Goal: Task Accomplishment & Management: Manage account settings

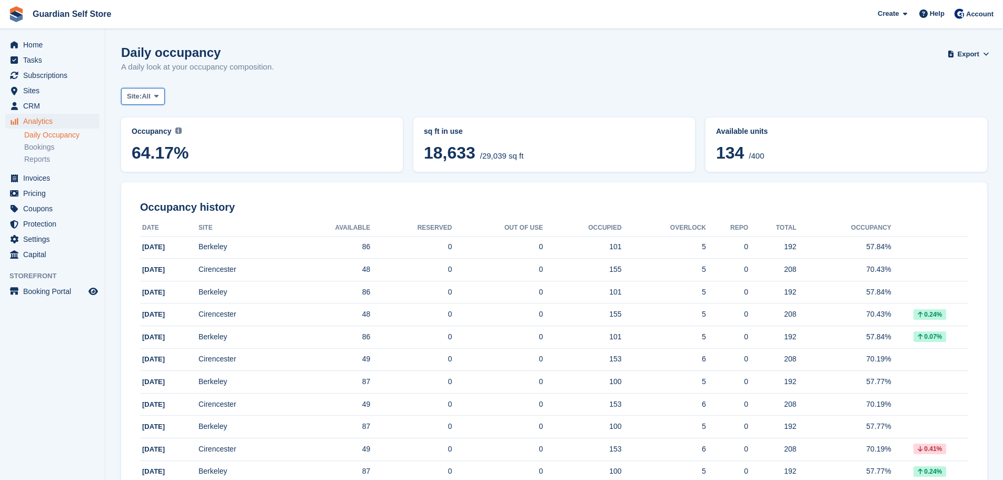
click at [142, 100] on span "Site:" at bounding box center [134, 96] width 15 height 11
click at [163, 137] on link "Cirencester" at bounding box center [172, 140] width 92 height 19
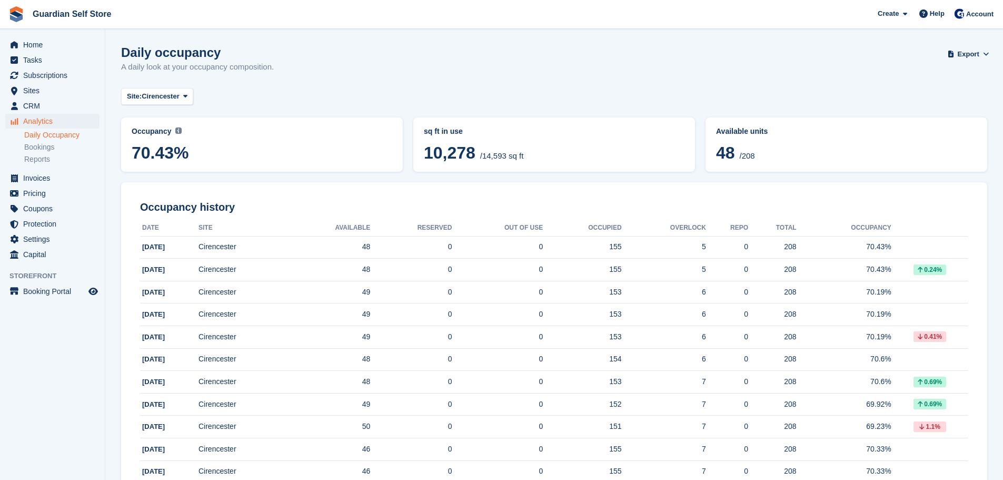
drag, startPoint x: 715, startPoint y: 155, endPoint x: 758, endPoint y: 151, distance: 43.4
click at [758, 151] on div "Available units 48 /208" at bounding box center [846, 145] width 269 height 42
click at [153, 101] on span "Cirencester" at bounding box center [161, 96] width 38 height 11
click at [154, 156] on link "Berkeley" at bounding box center [172, 158] width 92 height 19
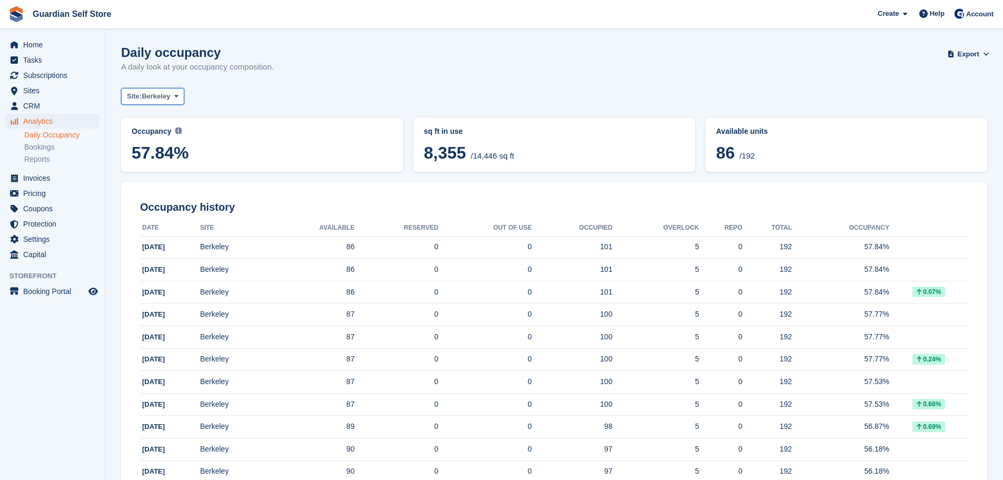
click at [155, 92] on span "Berkeley" at bounding box center [156, 96] width 28 height 11
click at [157, 118] on link "All" at bounding box center [172, 121] width 92 height 19
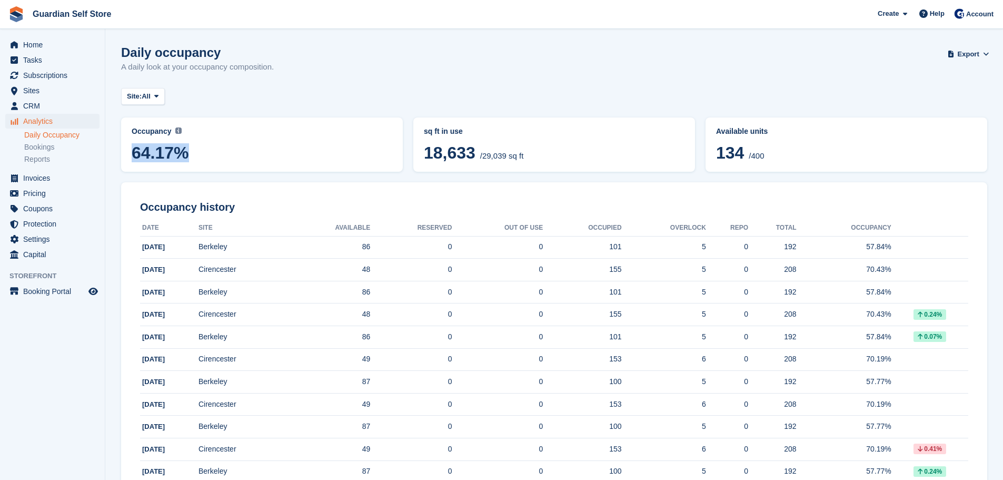
drag, startPoint x: 182, startPoint y: 153, endPoint x: 134, endPoint y: 153, distance: 47.4
click at [134, 153] on span "64.17%" at bounding box center [262, 152] width 261 height 19
click at [133, 154] on span "64.17%" at bounding box center [262, 152] width 261 height 19
drag, startPoint x: 133, startPoint y: 154, endPoint x: 181, endPoint y: 158, distance: 48.0
click at [181, 158] on span "64.17%" at bounding box center [262, 152] width 261 height 19
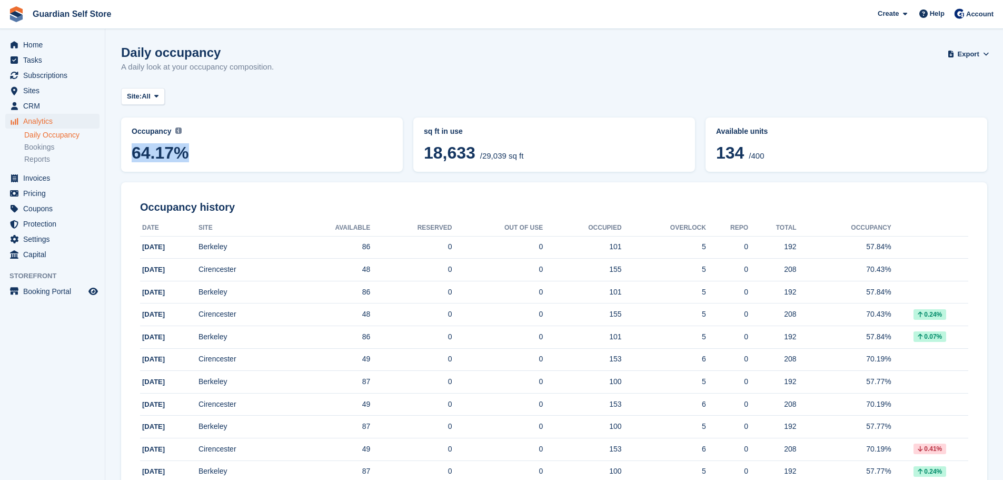
click at [187, 150] on span "64.17%" at bounding box center [262, 152] width 261 height 19
click at [156, 100] on span at bounding box center [156, 96] width 8 height 8
click at [154, 155] on link "Berkeley" at bounding box center [172, 158] width 92 height 19
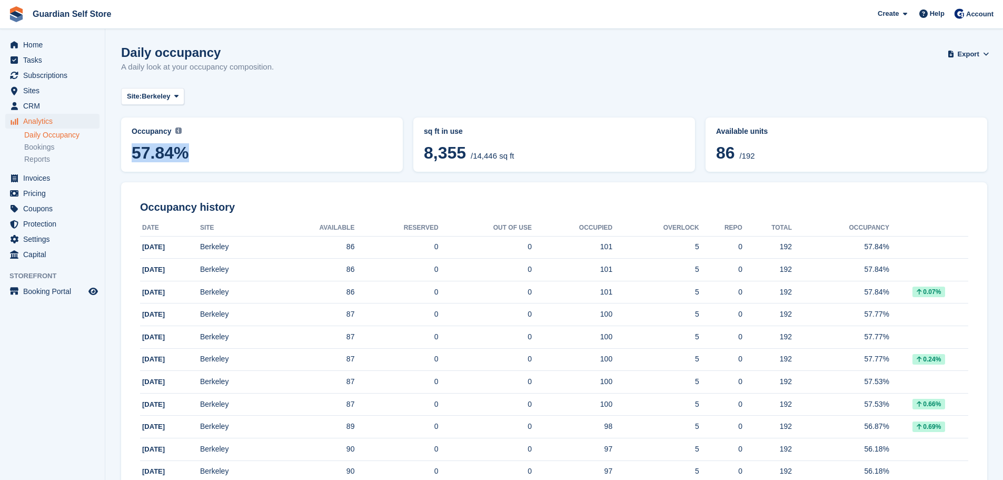
drag, startPoint x: 133, startPoint y: 152, endPoint x: 193, endPoint y: 159, distance: 61.0
click at [192, 159] on span "57.84%" at bounding box center [262, 152] width 261 height 19
click at [159, 155] on span "57.84%" at bounding box center [262, 152] width 261 height 19
drag, startPoint x: 183, startPoint y: 153, endPoint x: 133, endPoint y: 153, distance: 50.0
click at [134, 153] on span "57.84%" at bounding box center [262, 152] width 261 height 19
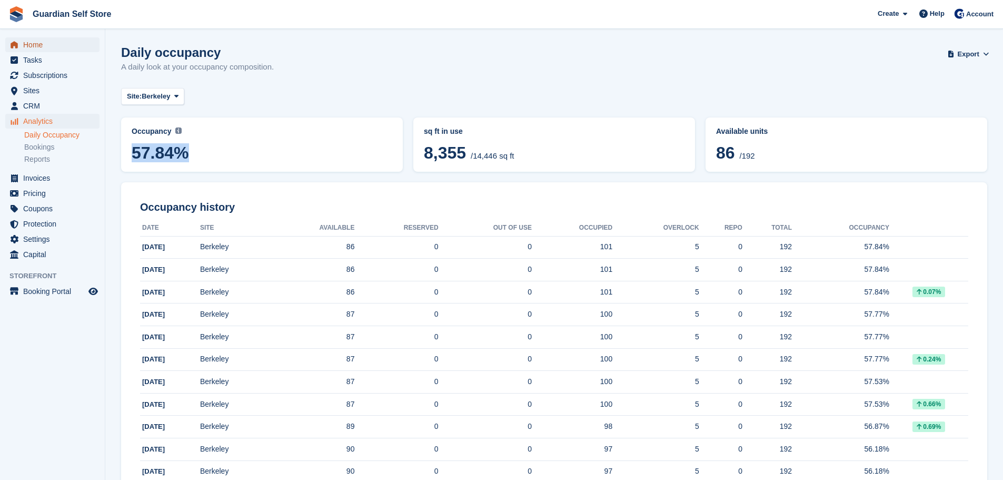
click at [28, 43] on span "Home" at bounding box center [54, 44] width 63 height 15
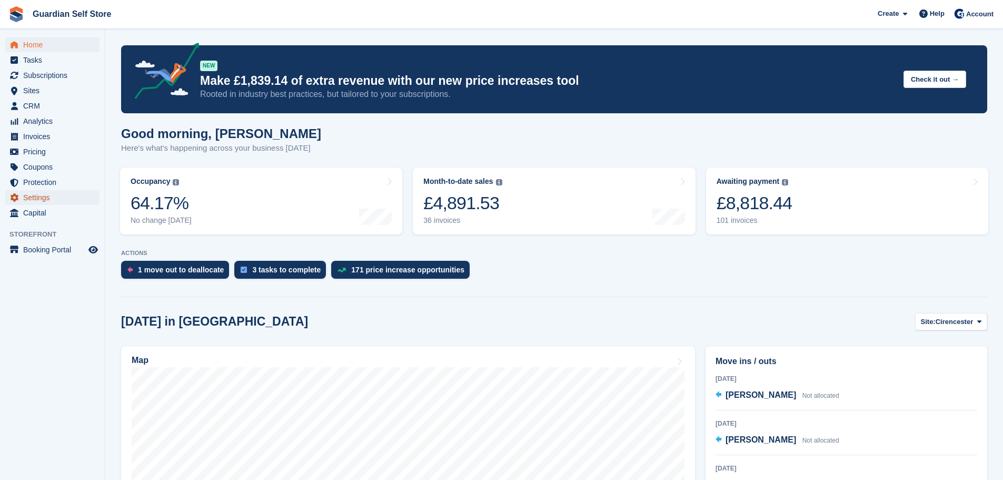
click at [45, 200] on span "Settings" at bounding box center [54, 197] width 63 height 15
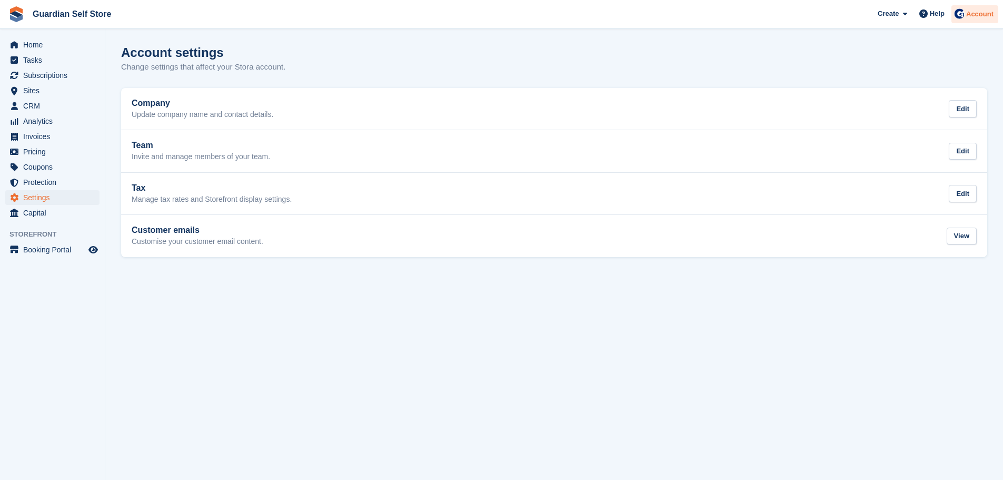
click at [975, 15] on span "Account" at bounding box center [979, 14] width 27 height 11
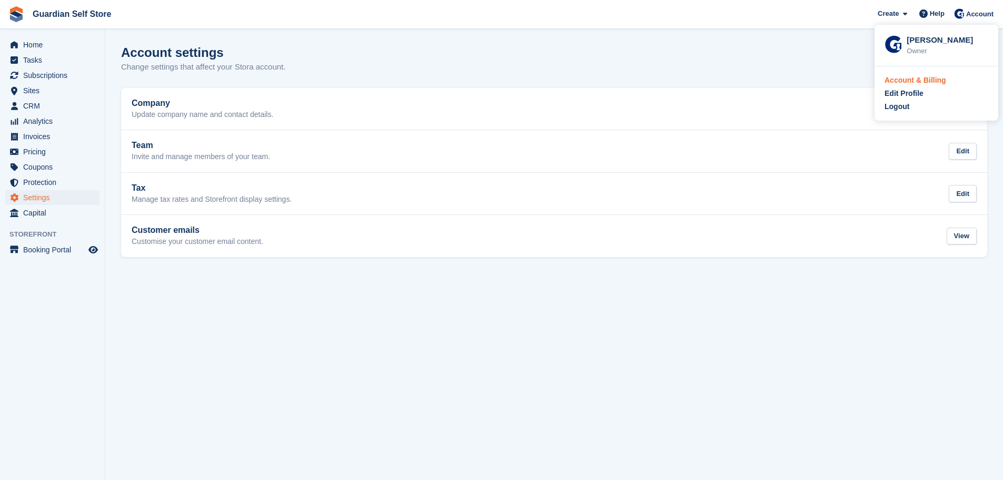
click at [921, 79] on div "Account & Billing" at bounding box center [915, 80] width 62 height 11
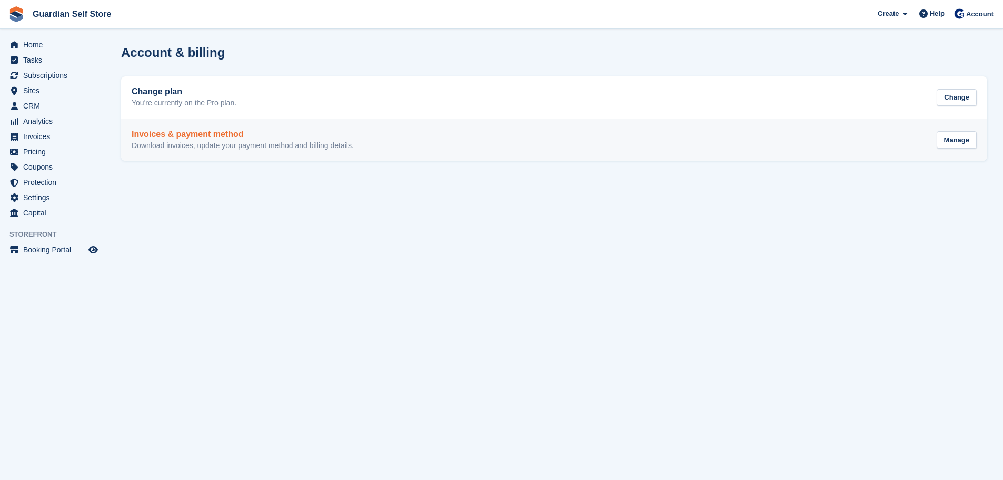
click at [282, 128] on link "Invoices & payment method Download invoices, update your payment method and bil…" at bounding box center [554, 140] width 866 height 42
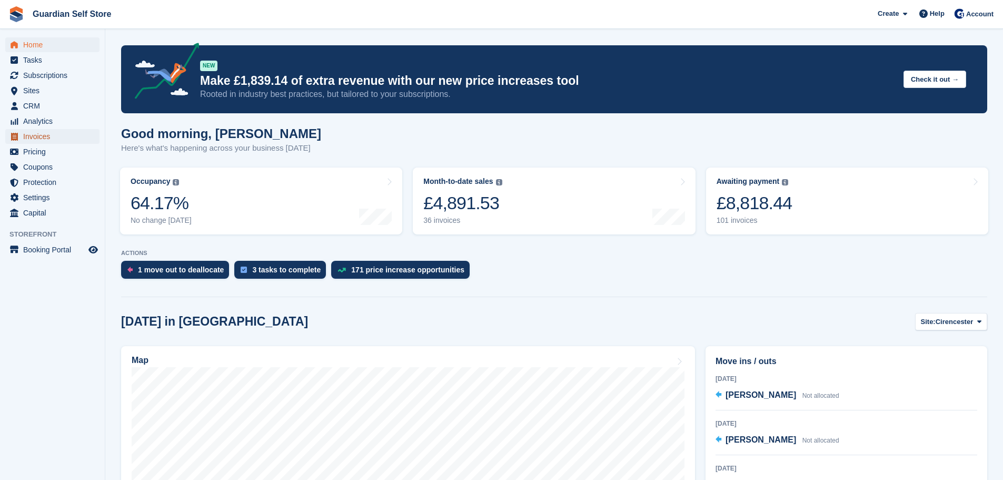
click at [62, 129] on span "Invoices" at bounding box center [54, 136] width 63 height 15
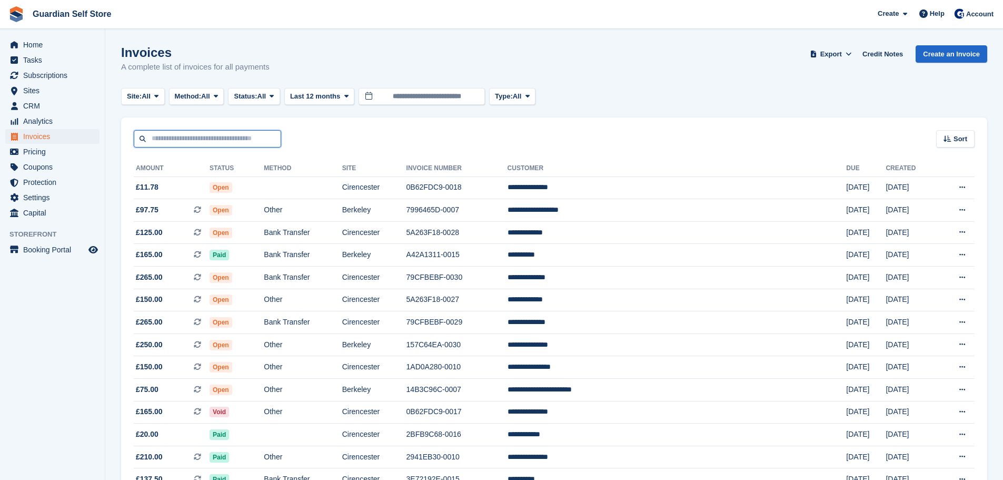
click at [174, 132] on input "text" at bounding box center [207, 138] width 147 height 17
type input "****"
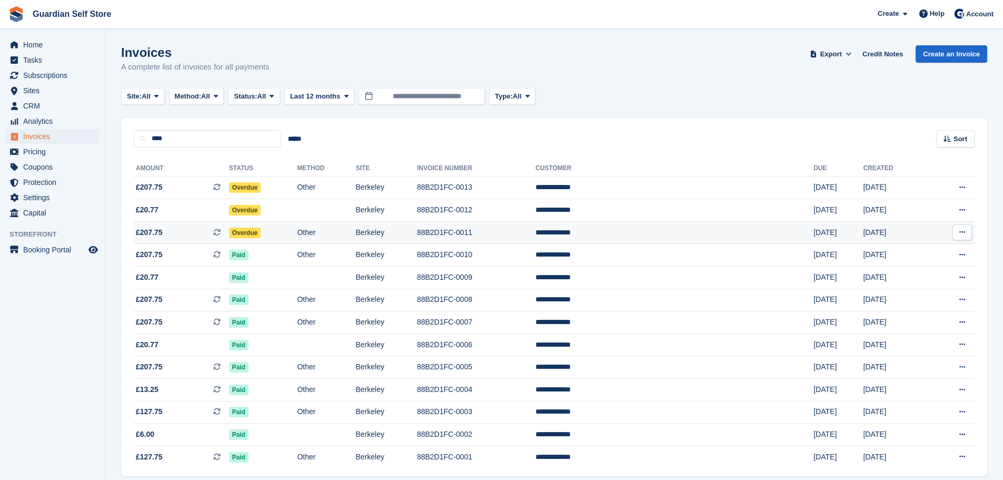
click at [155, 237] on span "£207.75" at bounding box center [149, 232] width 27 height 11
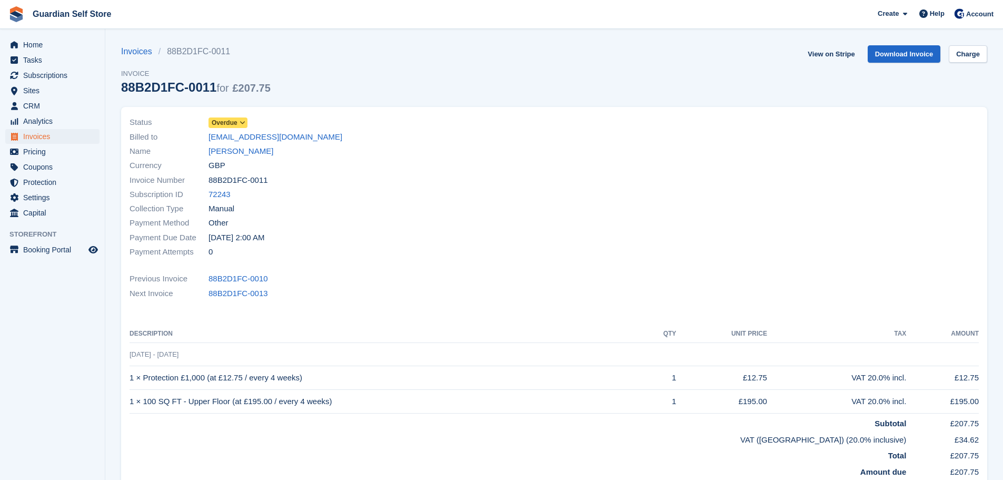
click at [225, 120] on span "Overdue" at bounding box center [225, 122] width 26 height 9
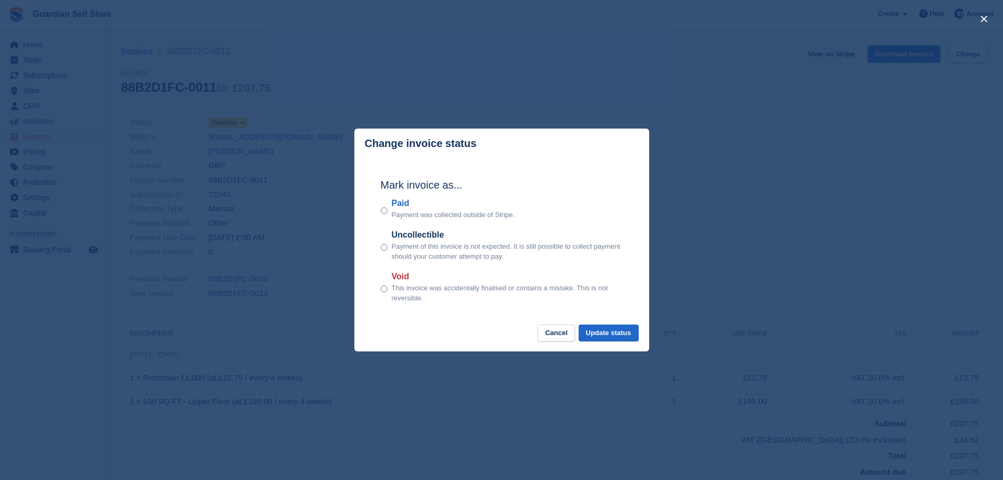
click at [409, 204] on label "Paid" at bounding box center [453, 203] width 123 height 13
click at [614, 326] on button "Update status" at bounding box center [608, 332] width 60 height 17
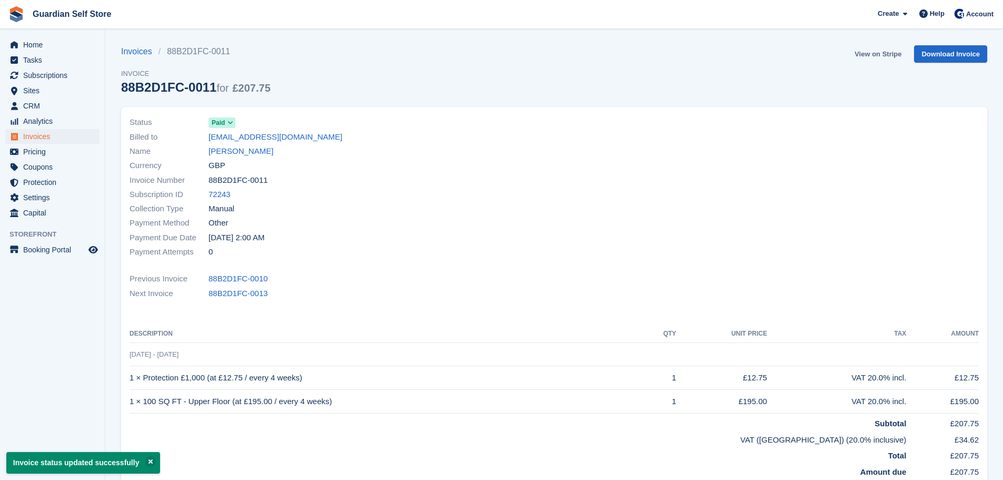
click at [863, 58] on link "View on Stripe" at bounding box center [877, 53] width 55 height 17
click at [56, 133] on span "Invoices" at bounding box center [54, 136] width 63 height 15
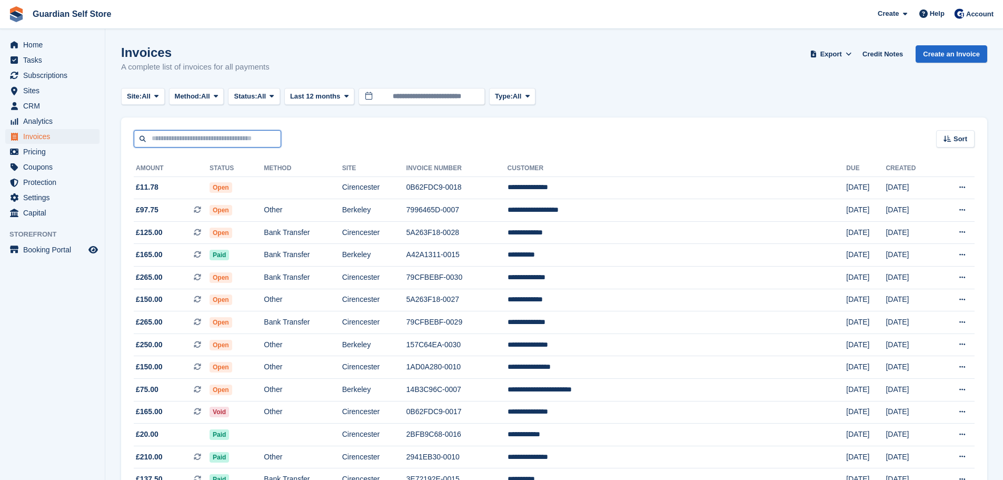
click at [222, 141] on input "text" at bounding box center [207, 138] width 147 height 17
type input "****"
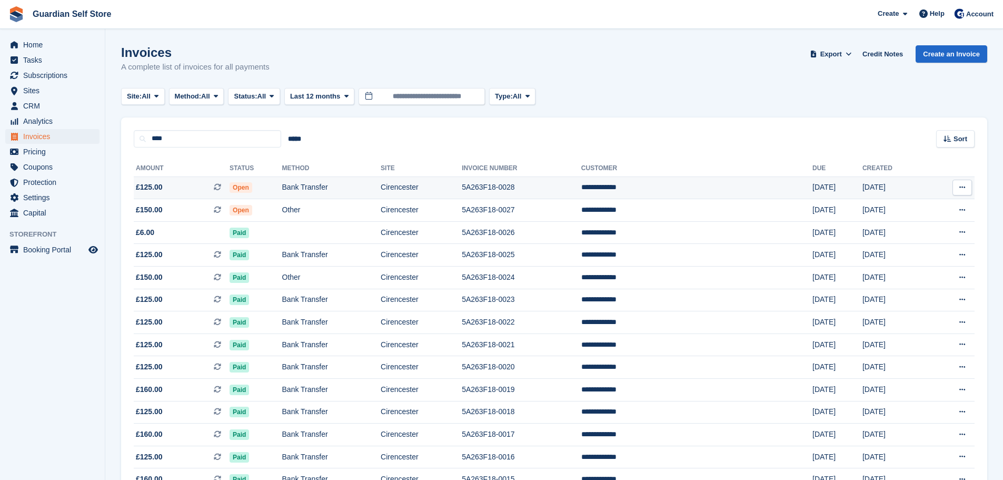
click at [168, 183] on span "£125.00 This is a recurring subscription invoice." at bounding box center [182, 187] width 96 height 11
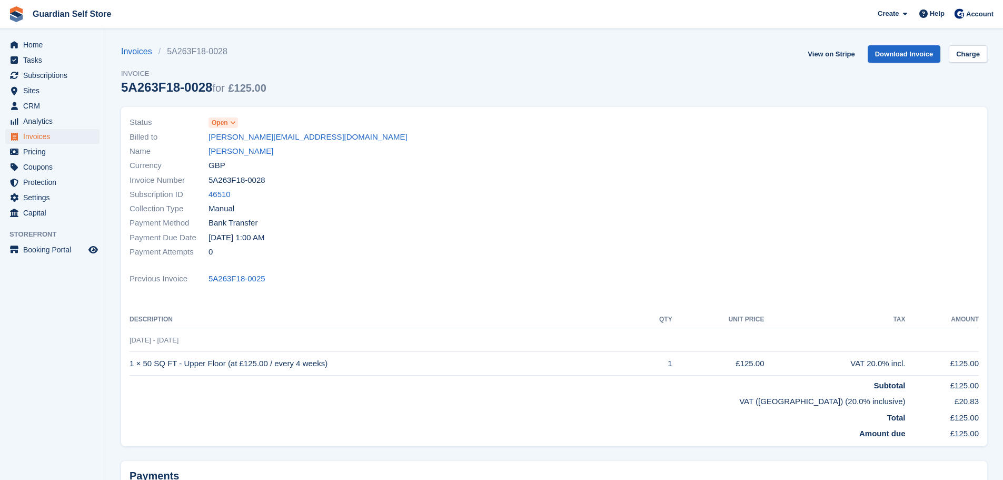
click at [224, 124] on span "Open" at bounding box center [220, 122] width 16 height 9
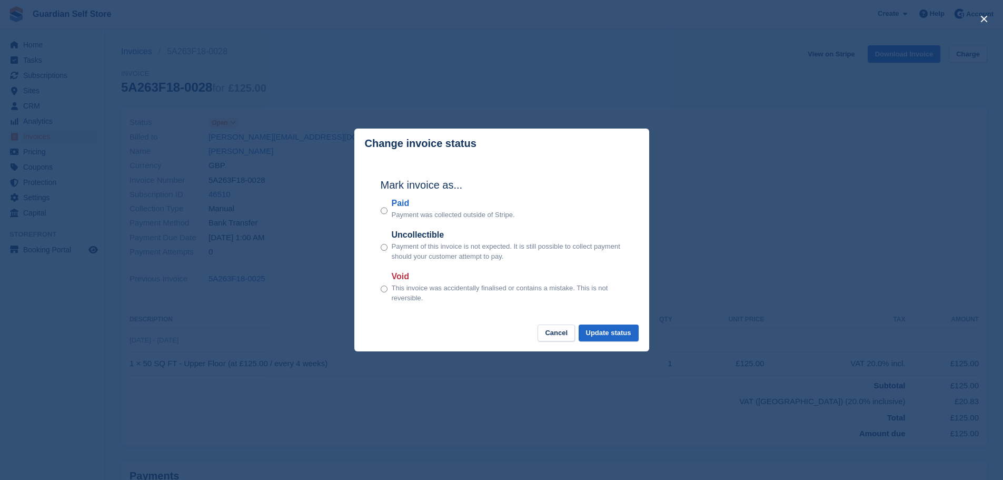
click at [403, 203] on label "Paid" at bounding box center [453, 203] width 123 height 13
click at [604, 335] on button "Update status" at bounding box center [608, 332] width 60 height 17
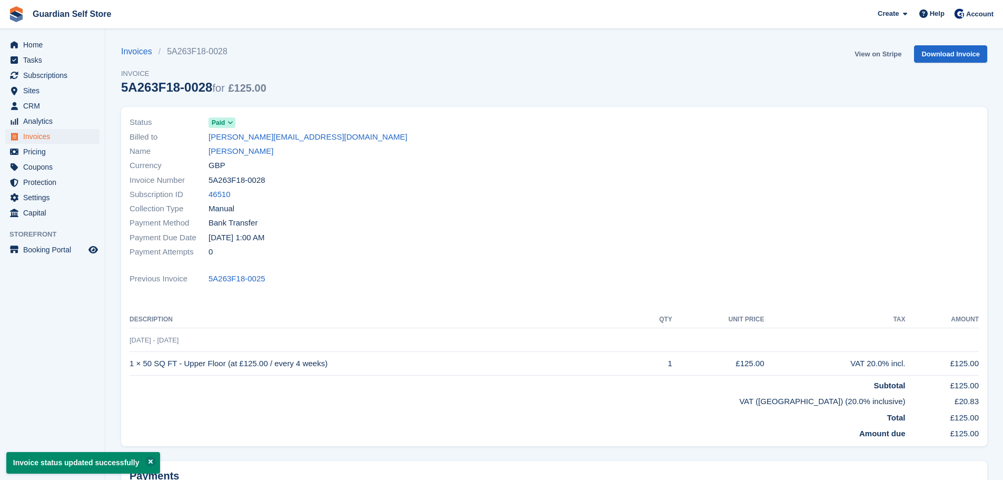
click at [880, 56] on link "View on Stripe" at bounding box center [877, 53] width 55 height 17
click at [44, 42] on span "Home" at bounding box center [54, 44] width 63 height 15
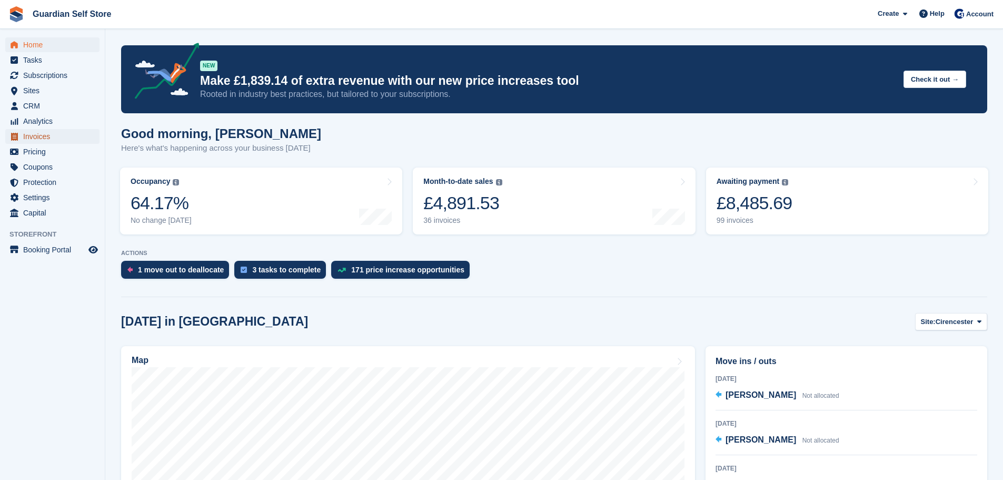
click at [37, 141] on span "Invoices" at bounding box center [54, 136] width 63 height 15
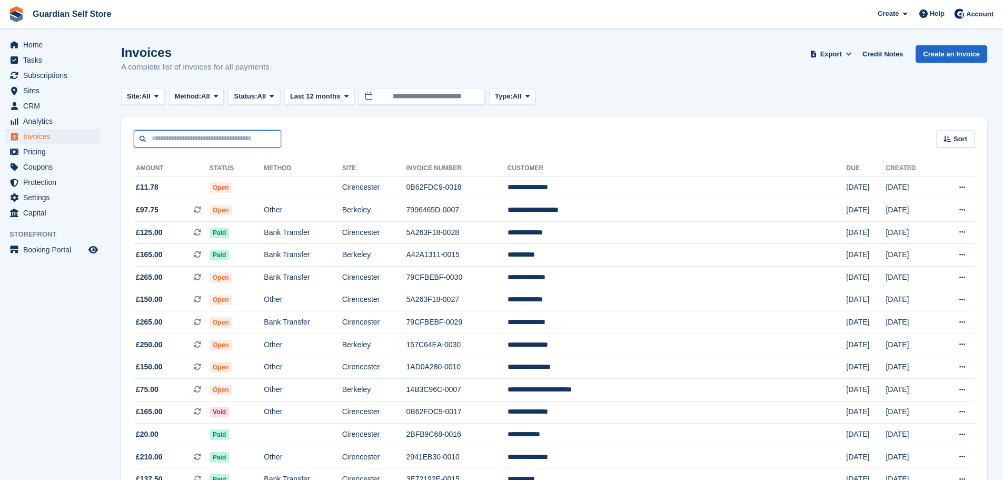
click at [161, 133] on input "text" at bounding box center [207, 138] width 147 height 17
type input "****"
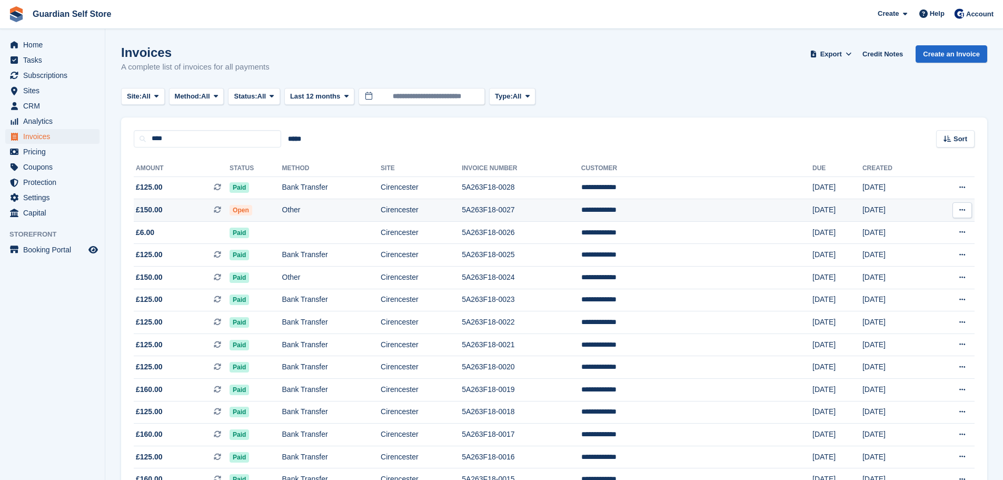
click at [174, 205] on span "£150.00 This is a recurring subscription invoice." at bounding box center [182, 209] width 96 height 11
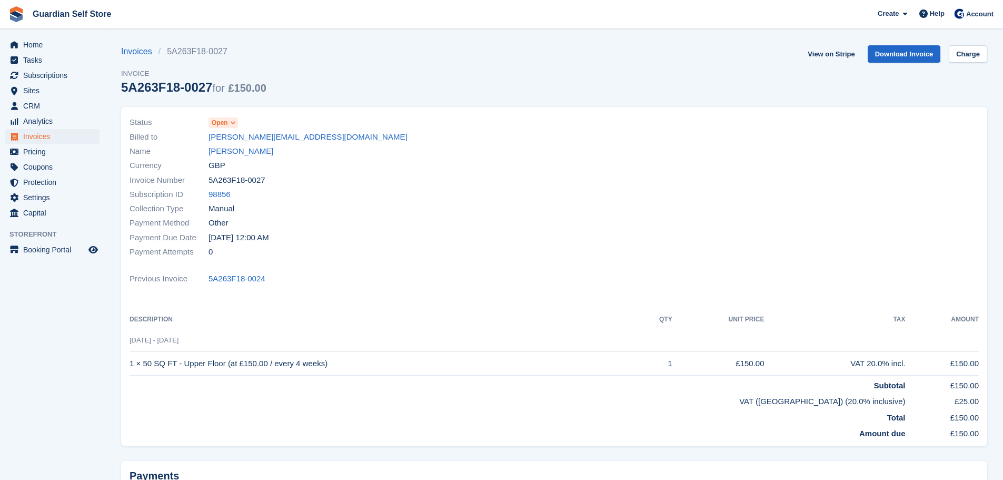
click at [219, 125] on span "Open" at bounding box center [220, 122] width 16 height 9
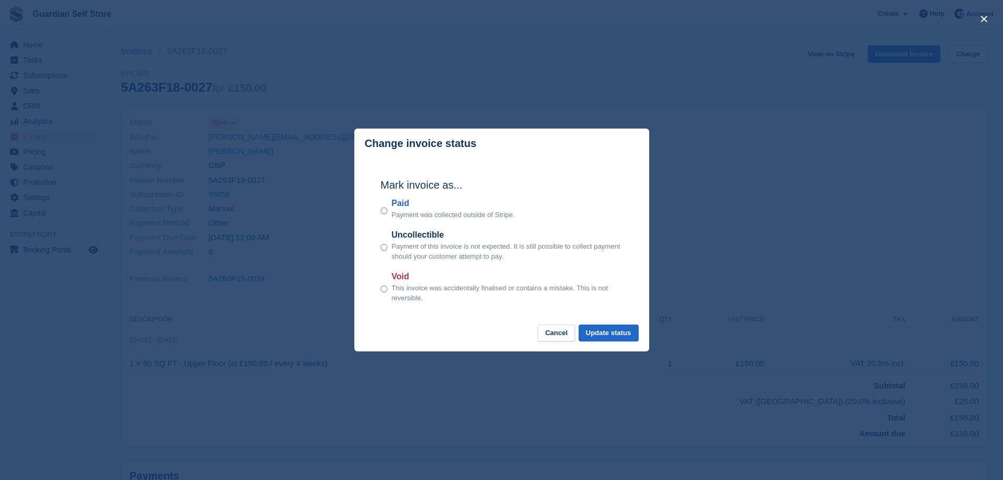
click at [402, 199] on label "Paid" at bounding box center [453, 203] width 123 height 13
click at [605, 332] on button "Update status" at bounding box center [608, 332] width 60 height 17
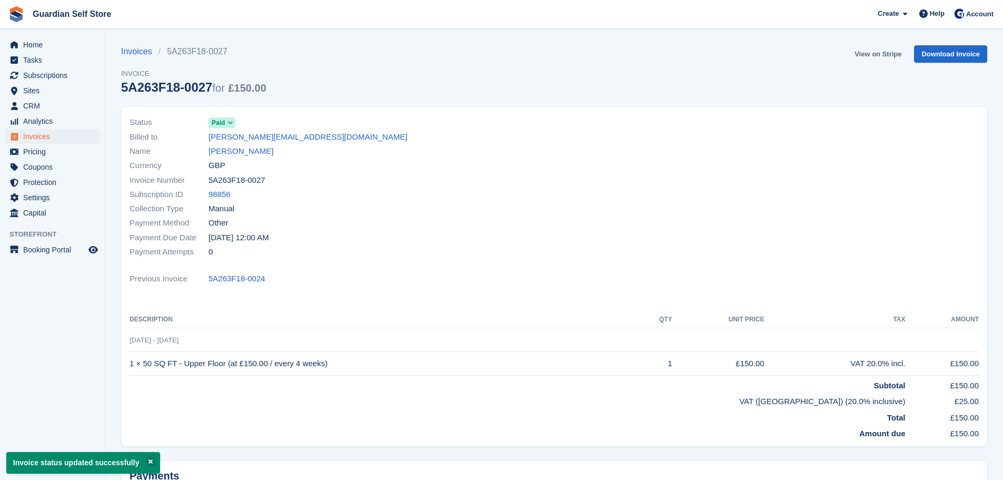
click at [877, 57] on link "View on Stripe" at bounding box center [877, 53] width 55 height 17
click at [65, 44] on span "Home" at bounding box center [54, 44] width 63 height 15
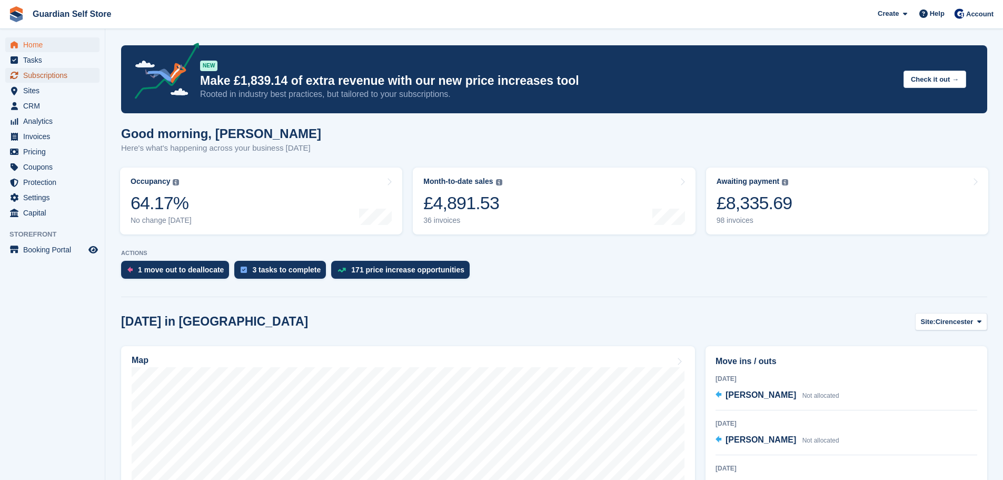
click at [51, 72] on span "Subscriptions" at bounding box center [54, 75] width 63 height 15
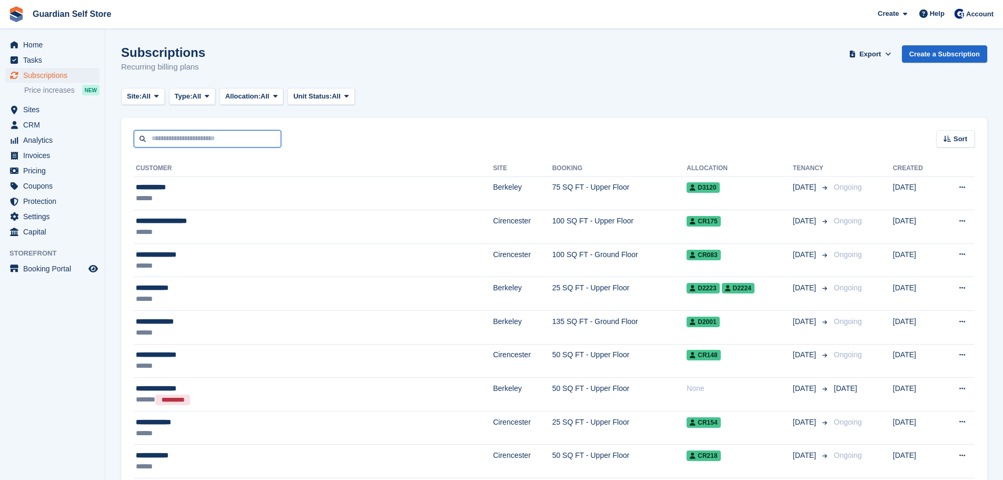
drag, startPoint x: 0, startPoint y: 0, endPoint x: 208, endPoint y: 136, distance: 248.8
click at [210, 136] on input "text" at bounding box center [207, 138] width 147 height 17
type input "****"
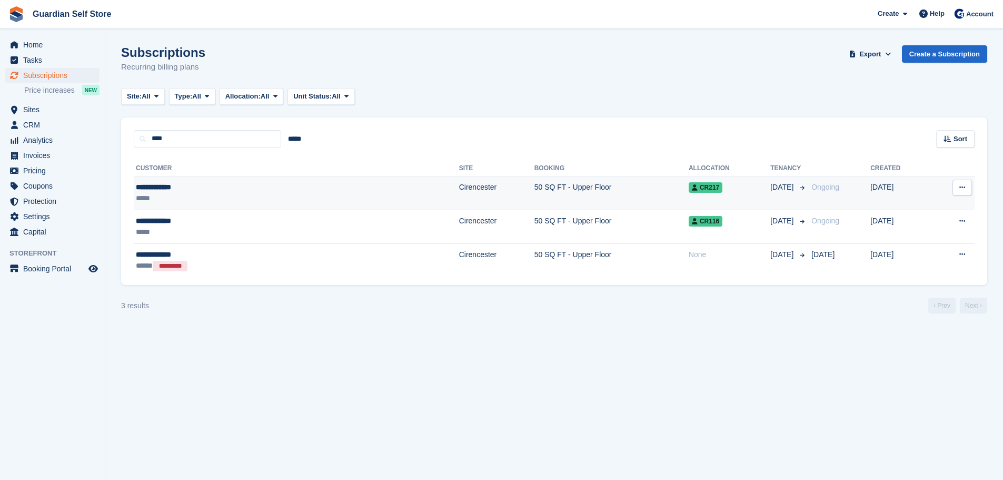
click at [214, 196] on div "*****" at bounding box center [216, 198] width 161 height 11
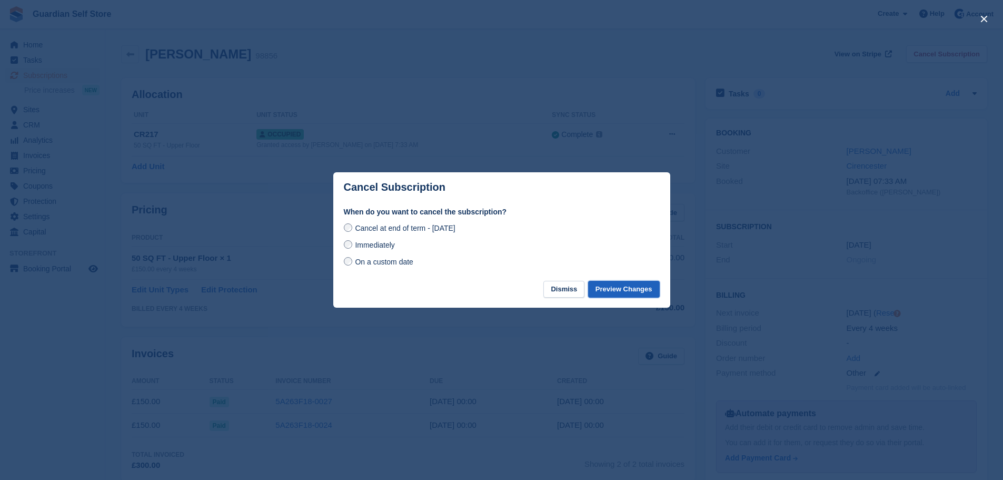
click at [606, 294] on button "Preview Changes" at bounding box center [624, 289] width 72 height 17
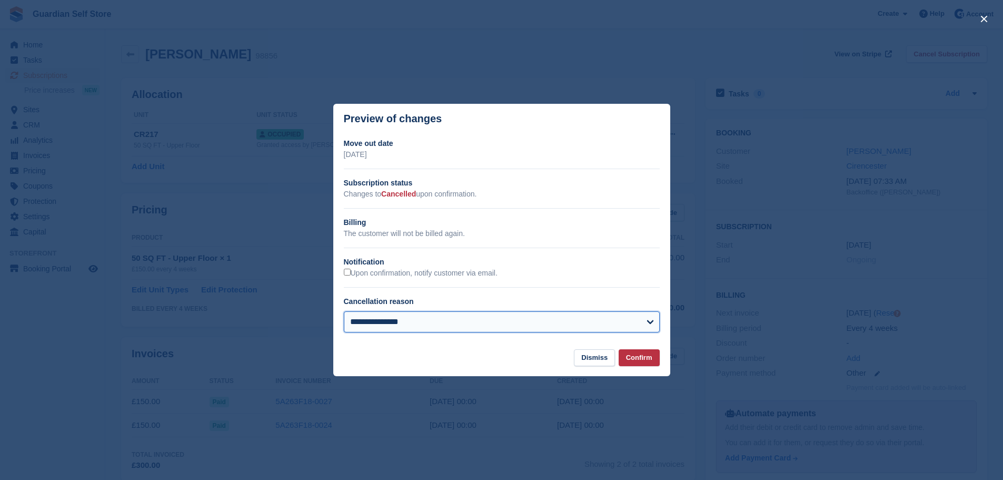
click at [412, 321] on select "**********" at bounding box center [502, 321] width 316 height 21
select select "**********"
click at [344, 312] on select "**********" at bounding box center [502, 321] width 316 height 21
click at [633, 355] on button "Confirm" at bounding box center [638, 357] width 41 height 17
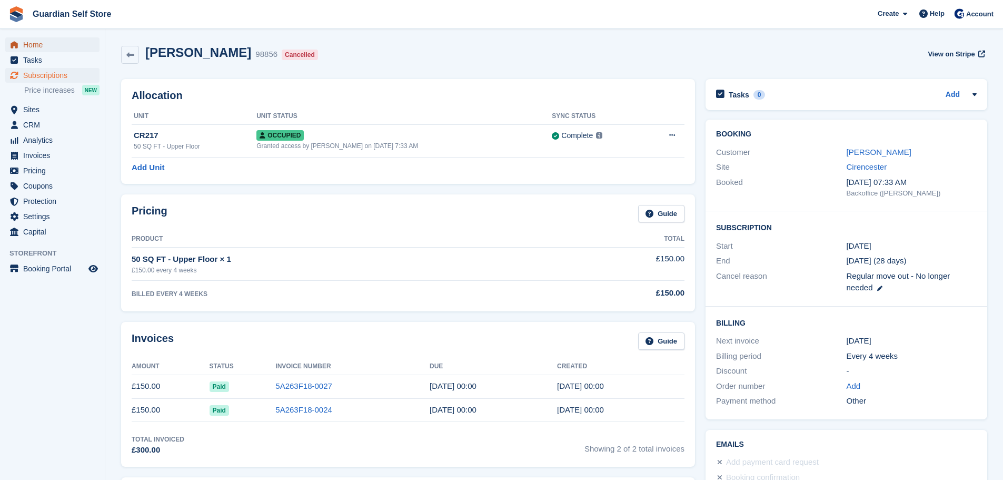
click at [68, 43] on span "Home" at bounding box center [54, 44] width 63 height 15
